Goal: Use online tool/utility: Utilize a website feature to perform a specific function

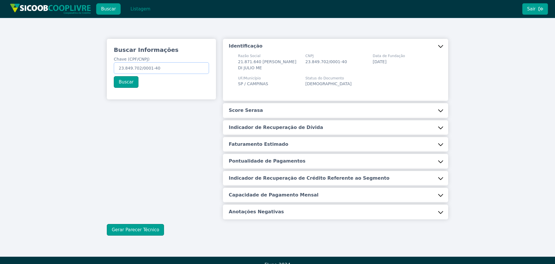
click at [164, 66] on input "23.849.702/0001-40" at bounding box center [161, 68] width 95 height 12
paste input "36.173.622/0001-69"
type input "36.173.622/0001-69"
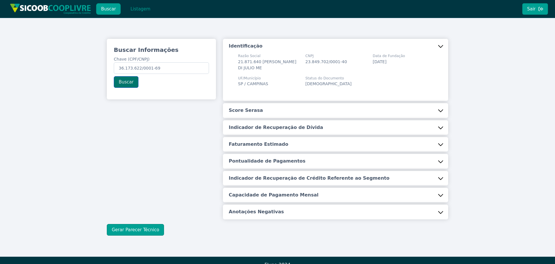
click at [130, 84] on button "Buscar" at bounding box center [126, 82] width 25 height 12
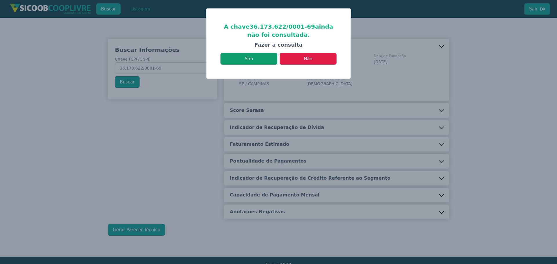
click at [237, 62] on button "Sim" at bounding box center [249, 59] width 57 height 12
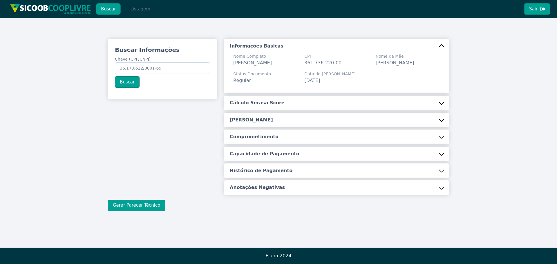
click at [143, 10] on button "Listagem" at bounding box center [140, 9] width 30 height 12
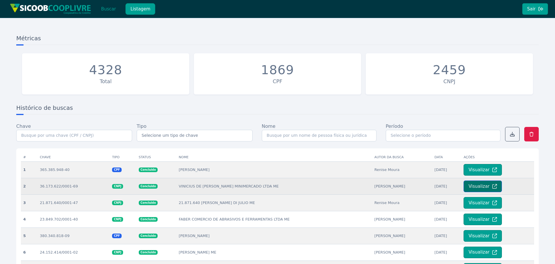
click at [466, 188] on button "Visualizar" at bounding box center [482, 187] width 38 height 12
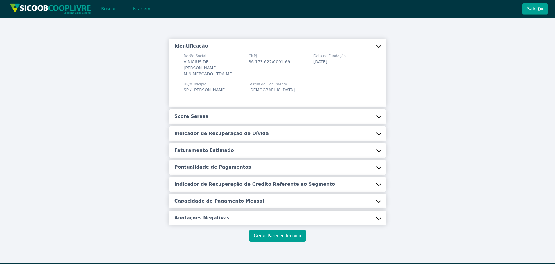
click at [283, 233] on button "Gerar Parecer Técnico" at bounding box center [277, 236] width 57 height 12
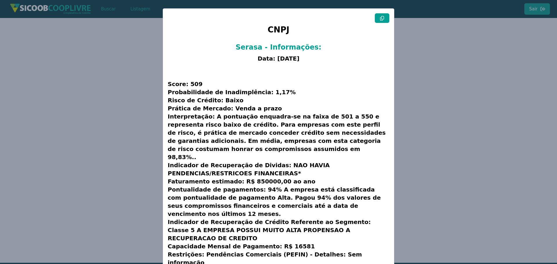
click at [376, 20] on button at bounding box center [382, 18] width 15 height 10
